Goal: Task Accomplishment & Management: Use online tool/utility

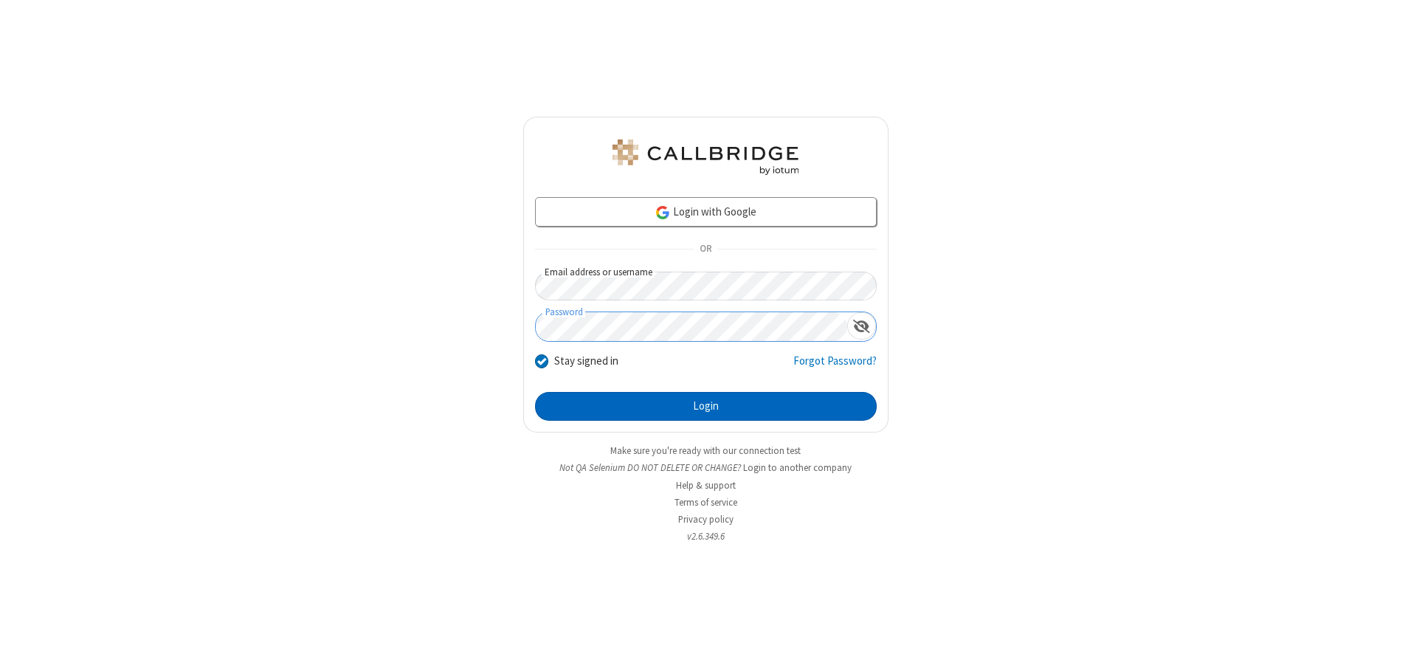
click at [706, 406] on button "Login" at bounding box center [706, 407] width 342 height 30
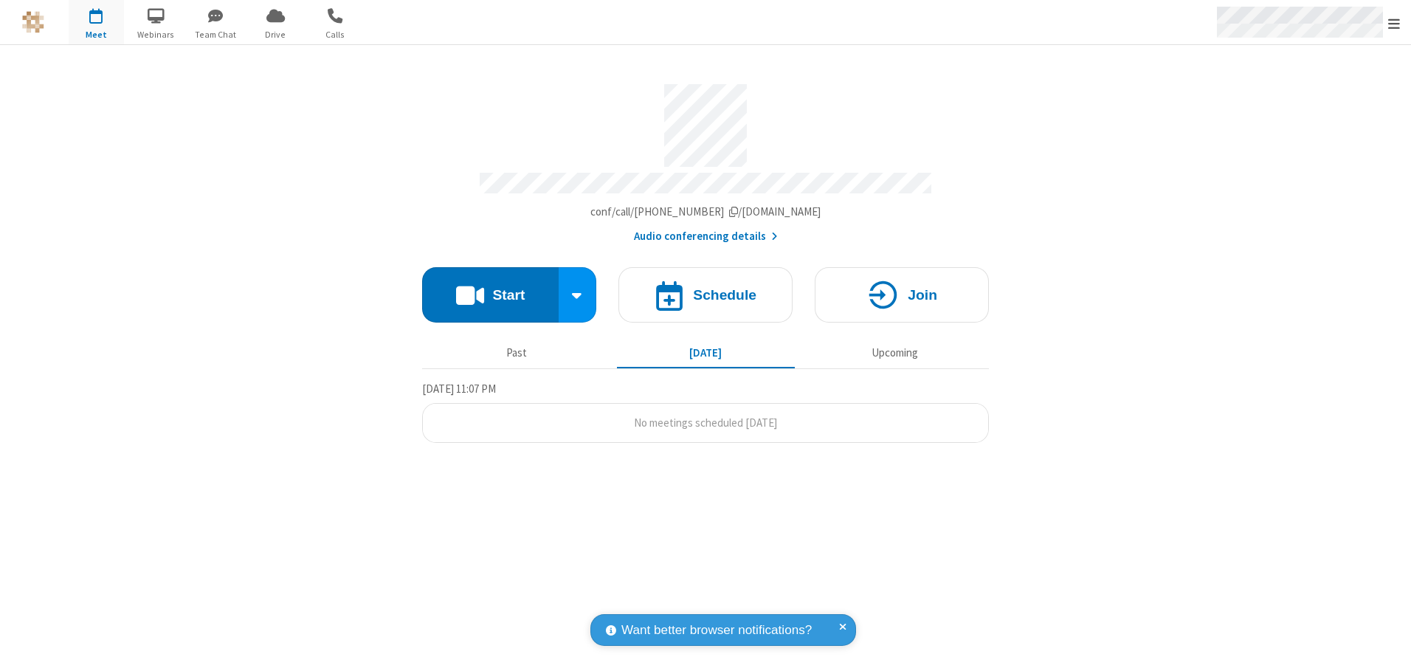
click at [1394, 23] on span "Open menu" at bounding box center [1394, 23] width 12 height 15
click at [96, 22] on span "button" at bounding box center [96, 15] width 55 height 25
click at [706, 289] on h4 "Schedule" at bounding box center [724, 295] width 63 height 14
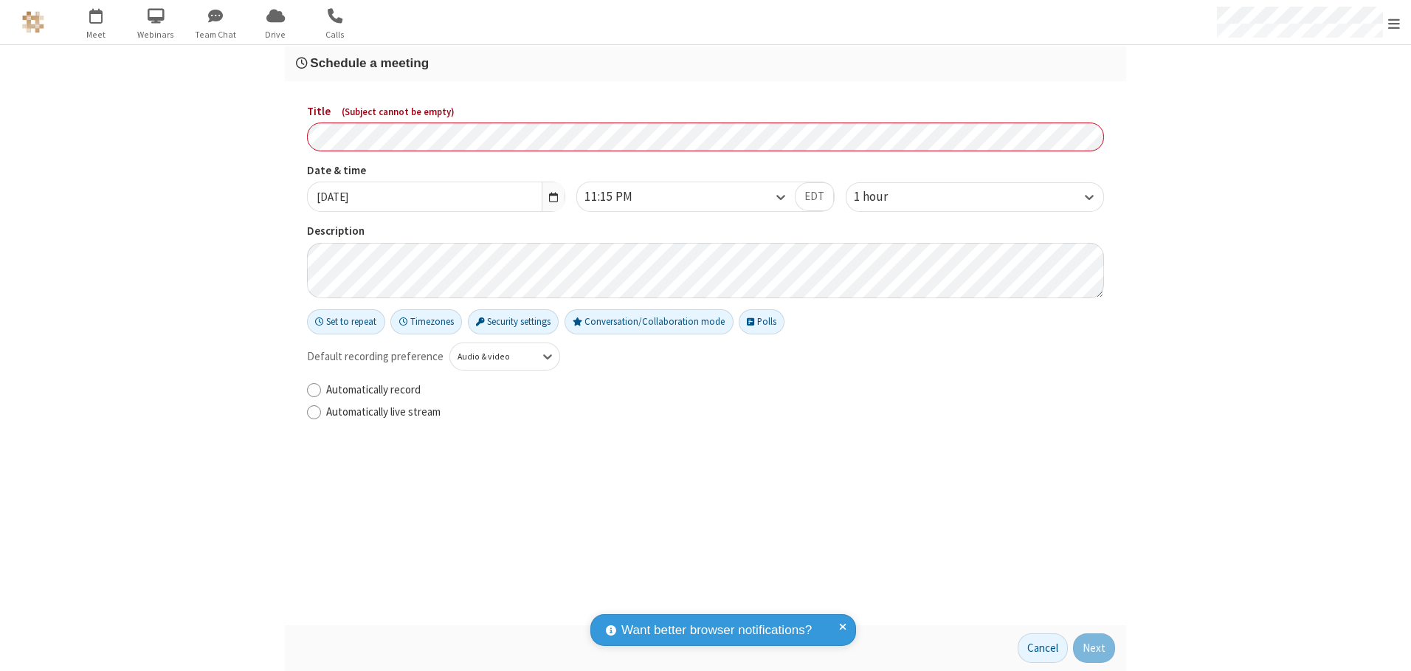
click at [706, 63] on h3 "Schedule a meeting" at bounding box center [705, 63] width 819 height 14
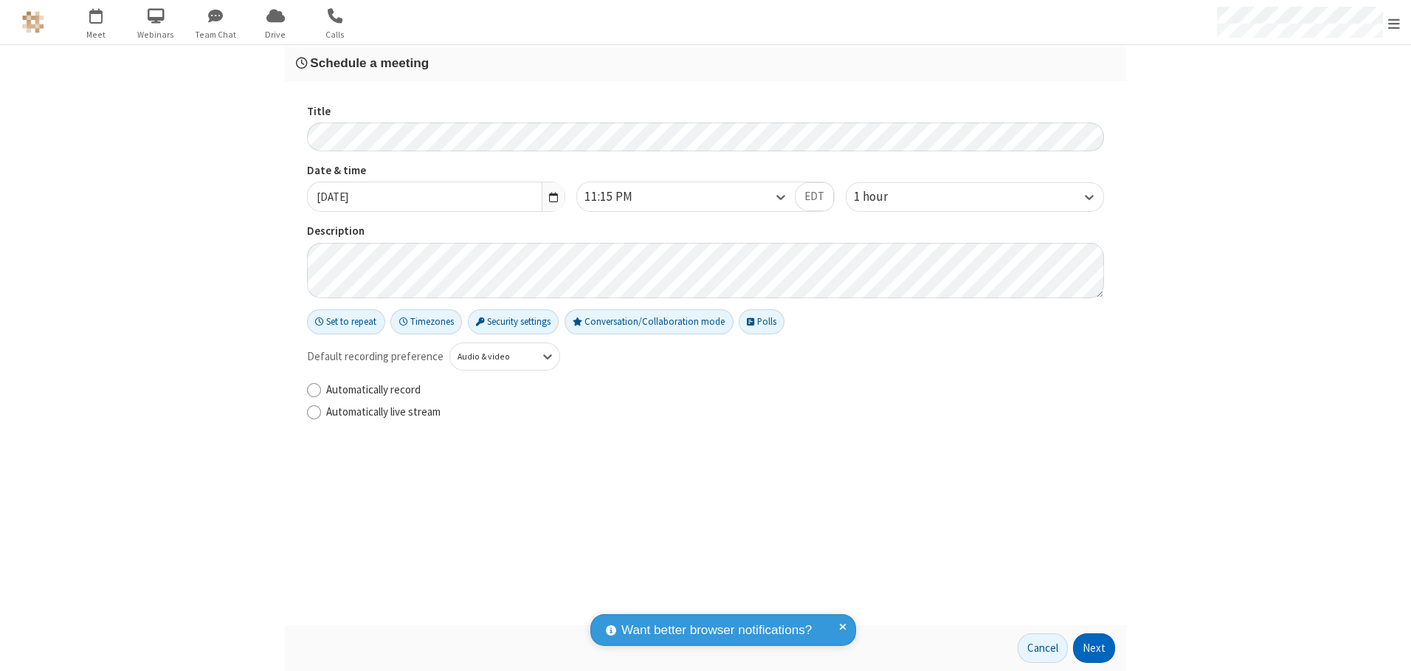
click at [1095, 648] on button "Next" at bounding box center [1094, 648] width 42 height 30
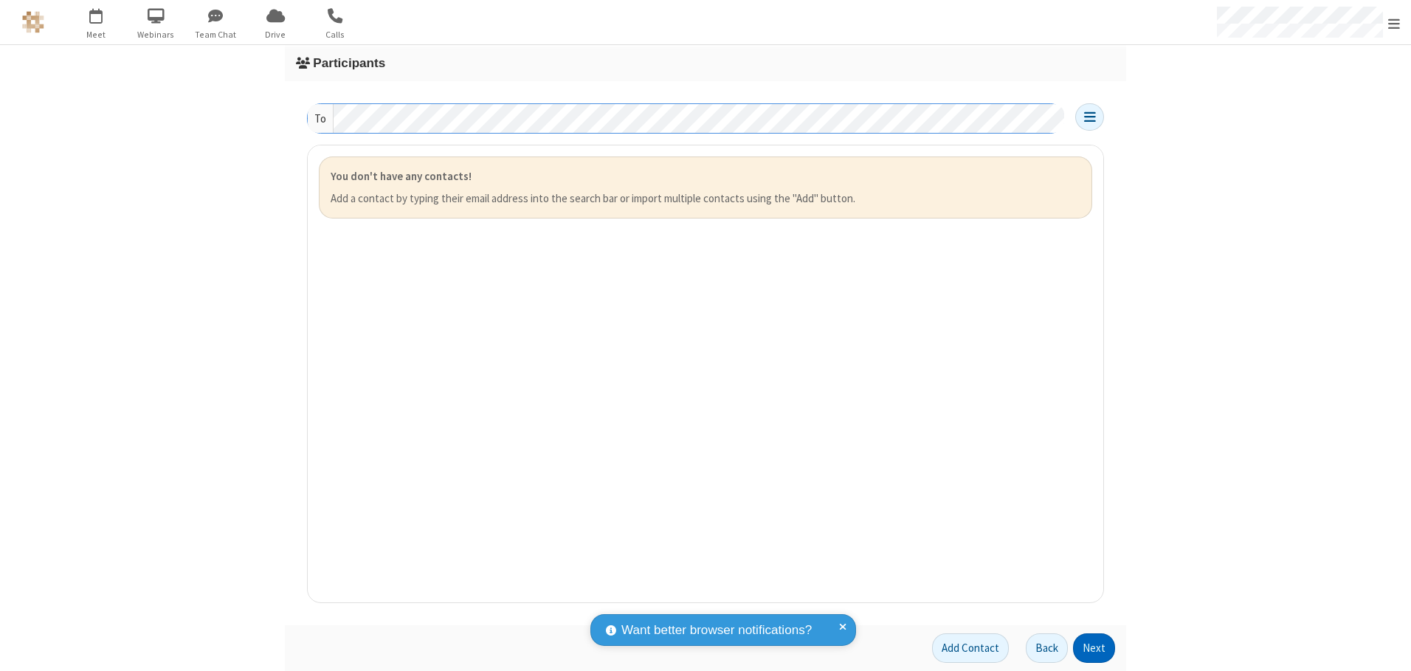
click at [1095, 648] on button "Next" at bounding box center [1094, 648] width 42 height 30
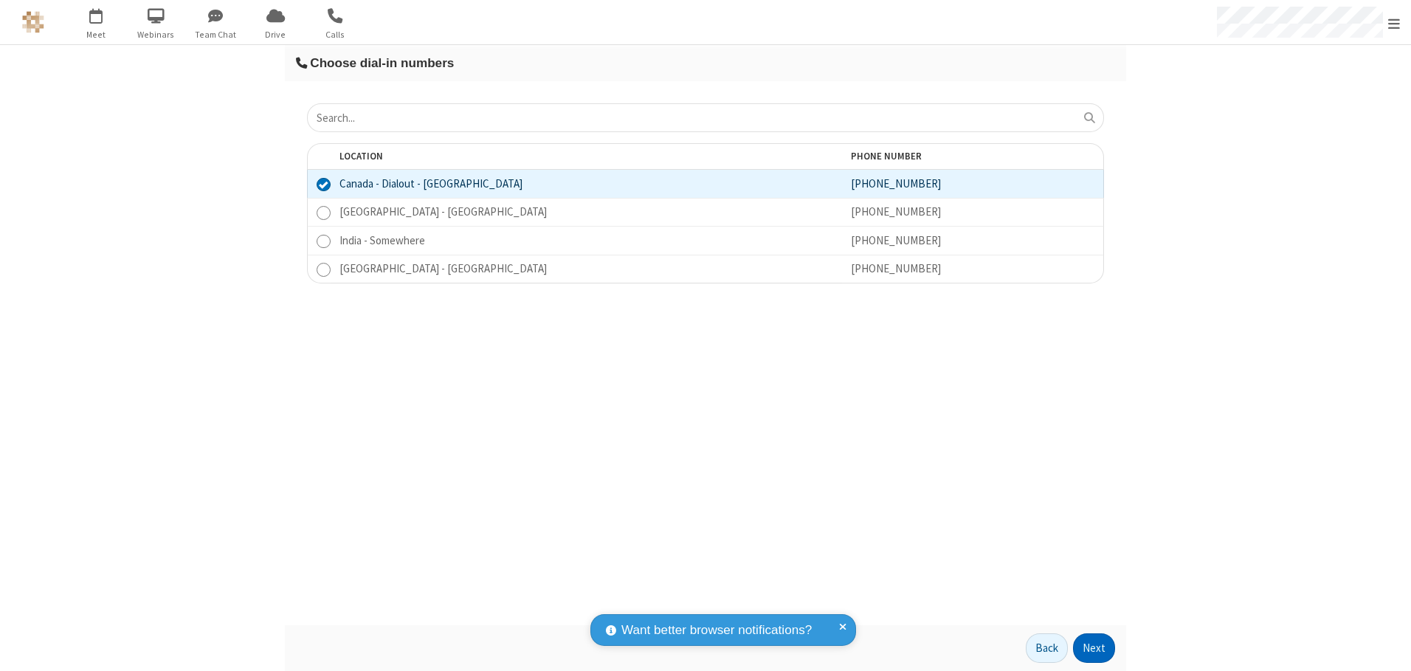
click at [1095, 648] on button "Next" at bounding box center [1094, 648] width 42 height 30
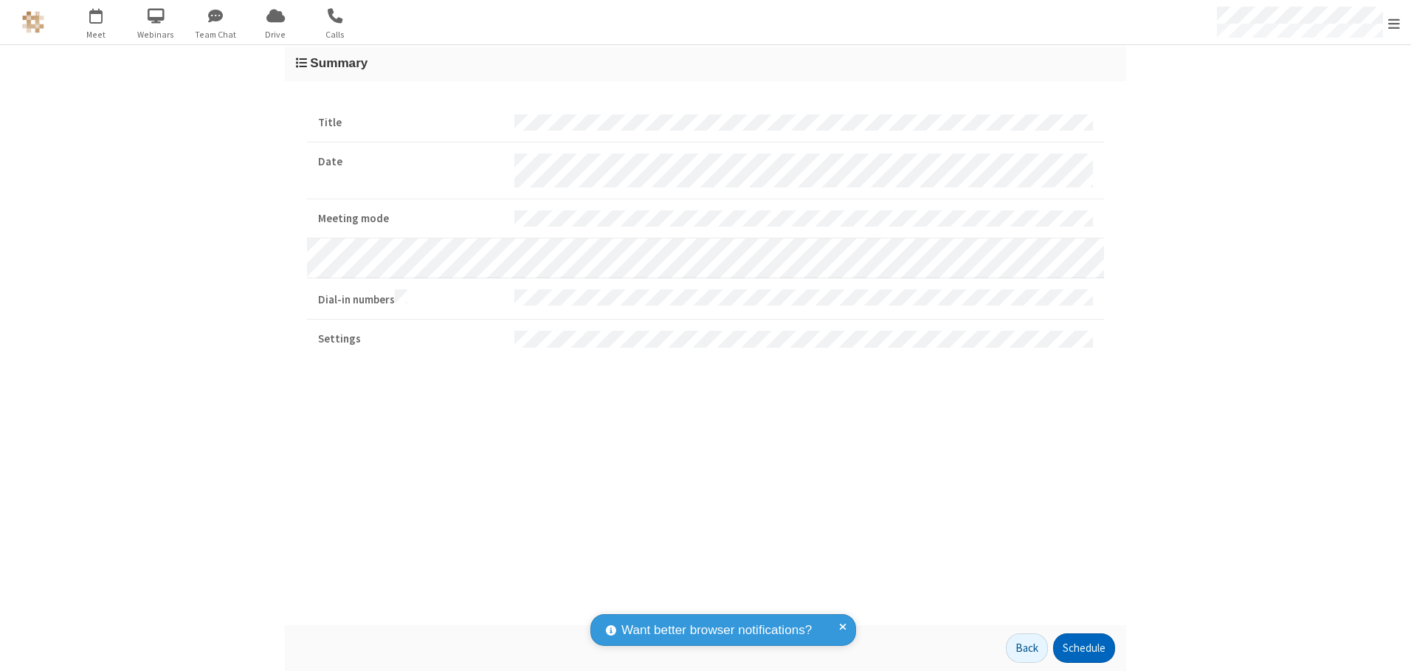
click at [1084, 648] on button "Schedule" at bounding box center [1084, 648] width 62 height 30
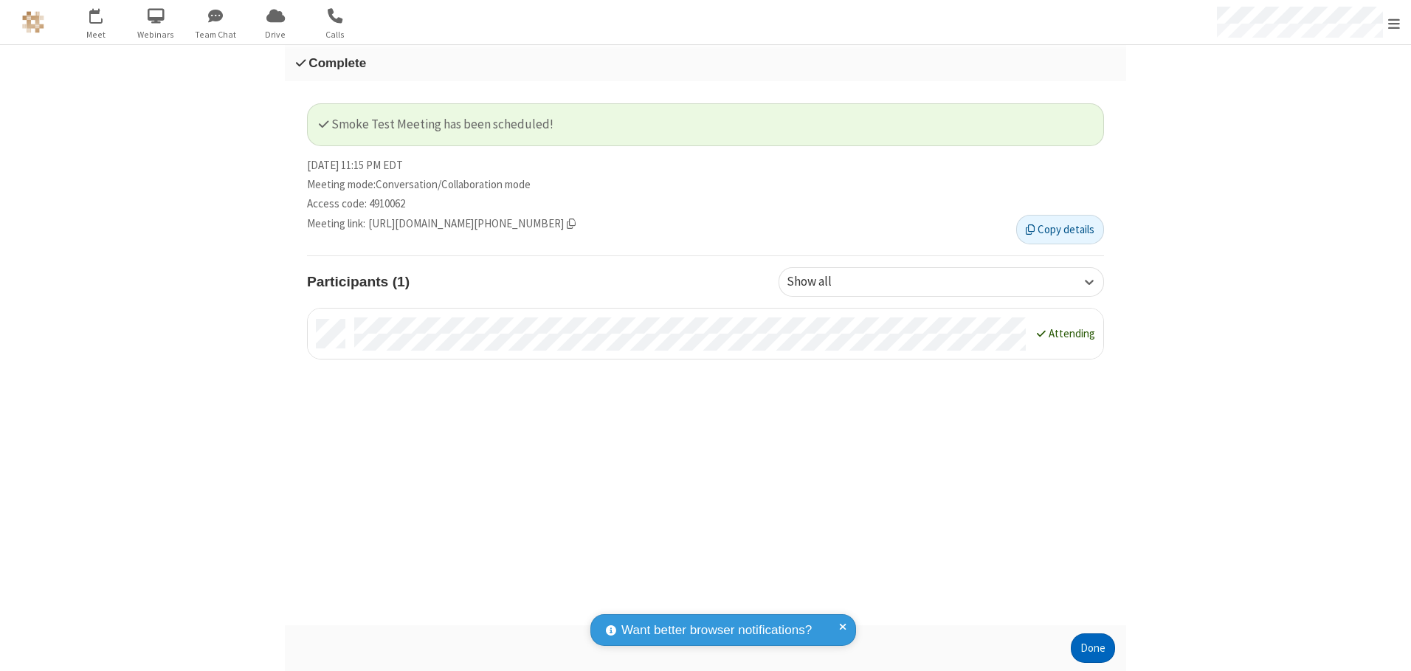
click at [1093, 648] on button "Done" at bounding box center [1093, 648] width 44 height 30
